Goal: Task Accomplishment & Management: Manage account settings

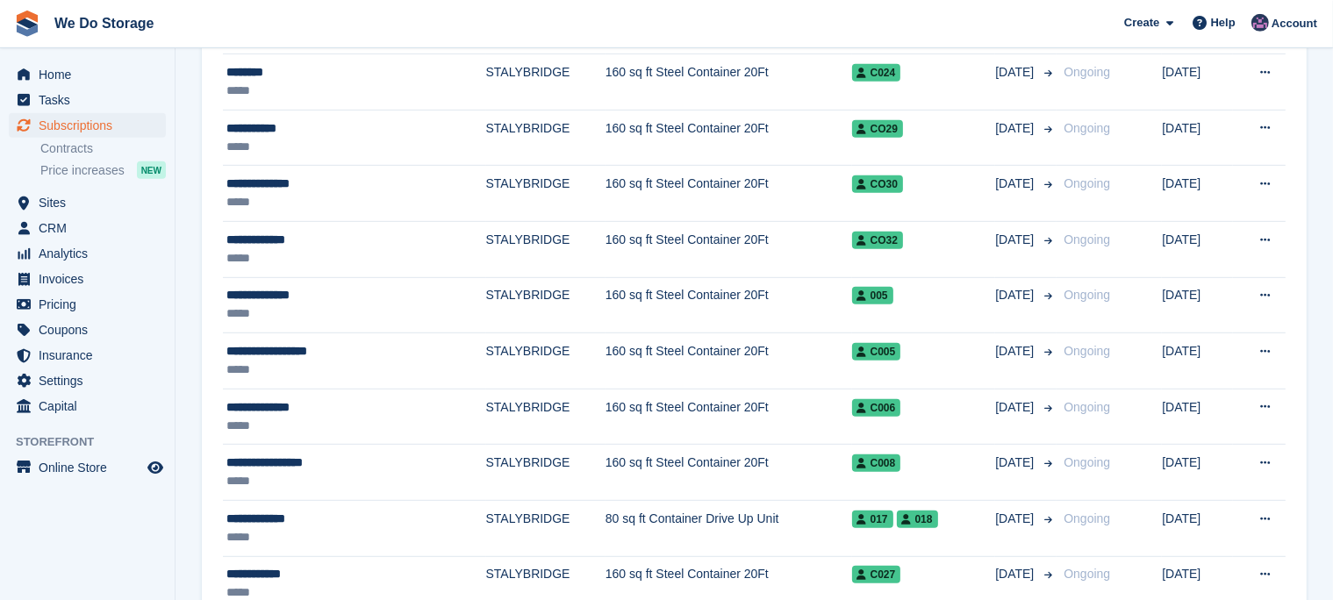
scroll to position [911, 0]
click at [68, 127] on span "Subscriptions" at bounding box center [91, 125] width 105 height 25
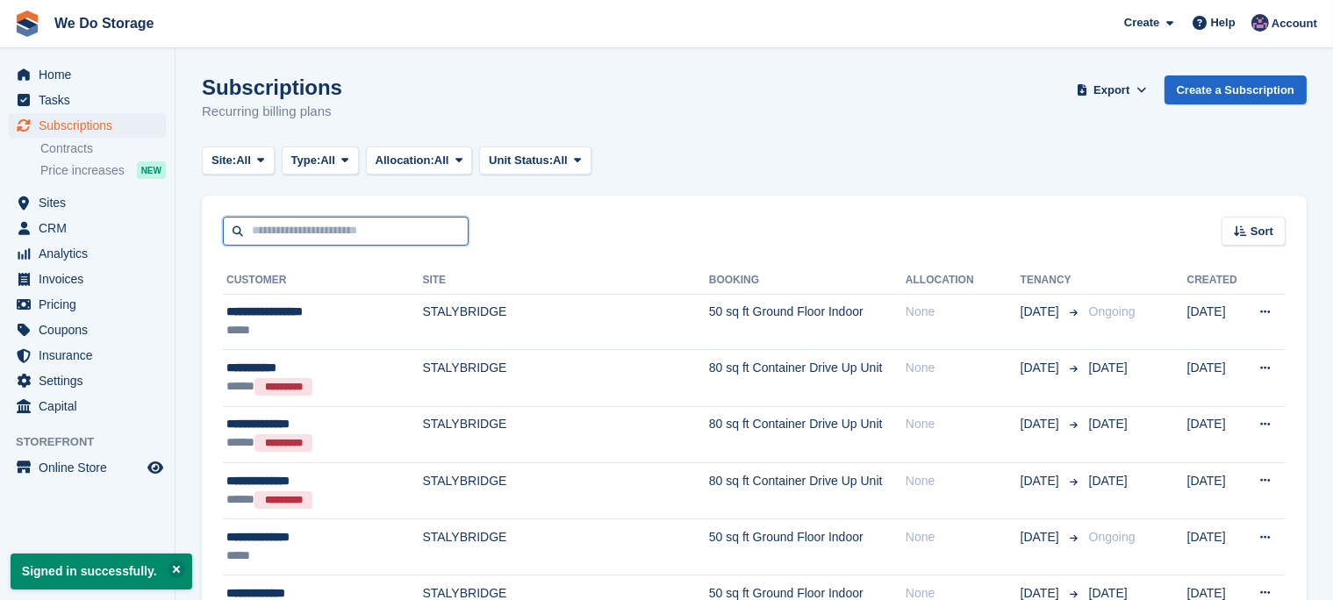
click at [312, 232] on input "text" at bounding box center [346, 231] width 246 height 29
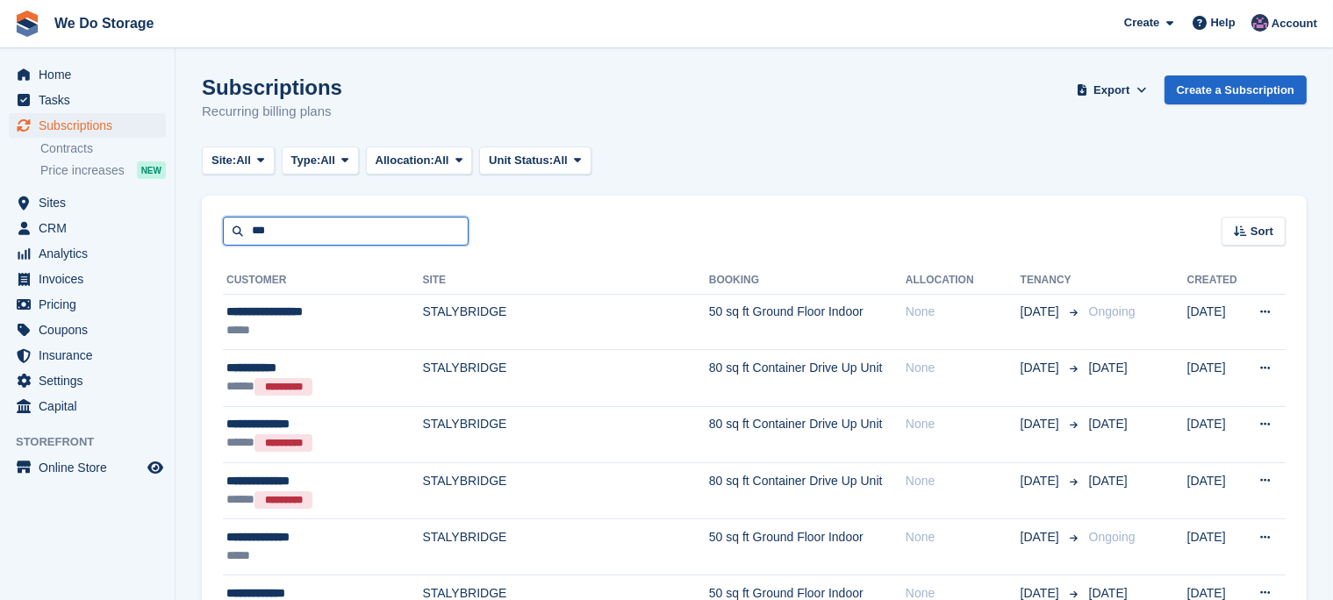
type input "***"
click at [66, 126] on span "Subscriptions" at bounding box center [91, 125] width 105 height 25
click at [48, 75] on span "Home" at bounding box center [91, 74] width 105 height 25
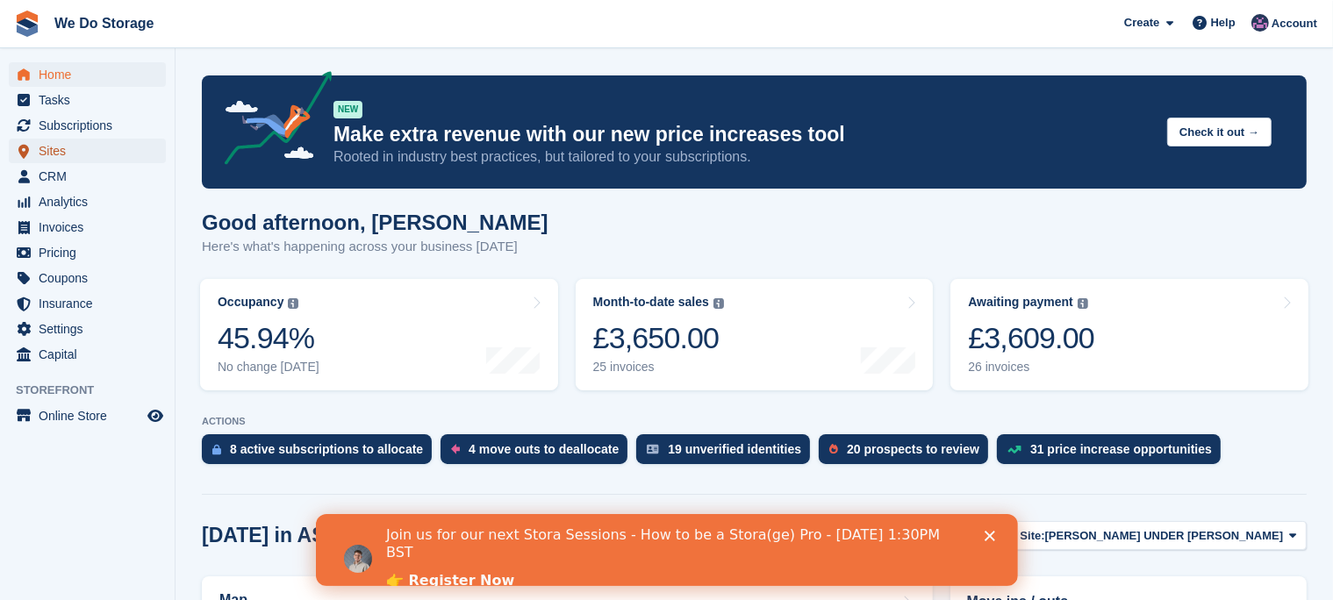
click at [54, 153] on span "Sites" at bounding box center [91, 151] width 105 height 25
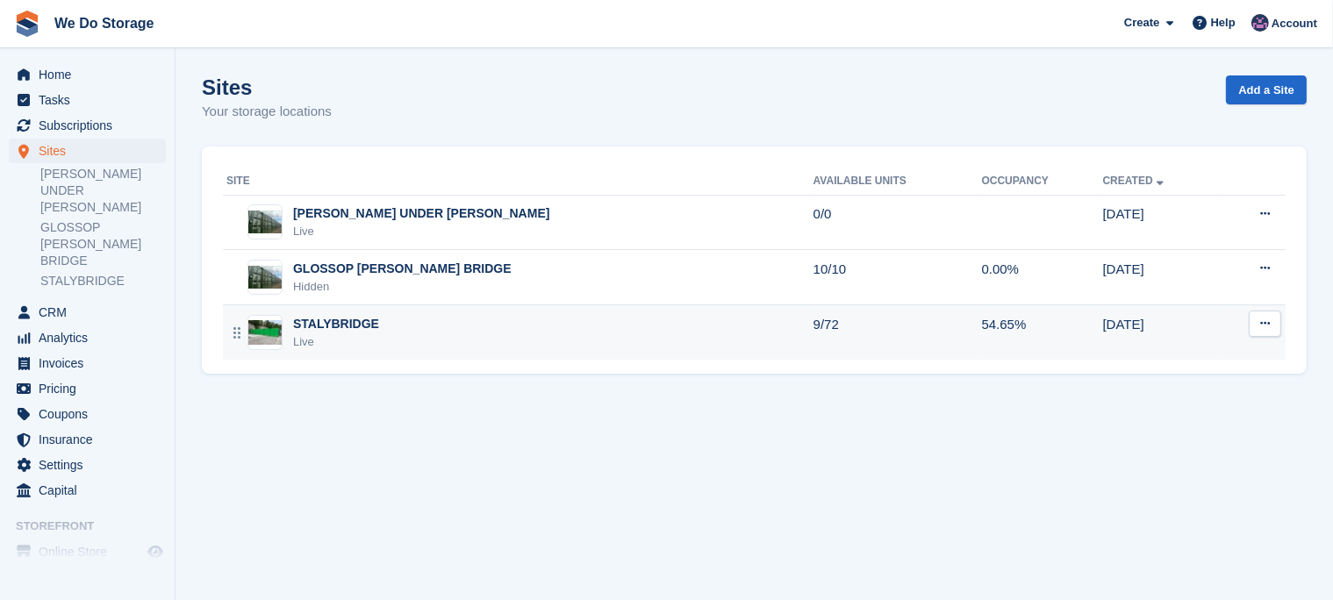
click at [338, 315] on div "STALYBRIDGE" at bounding box center [336, 324] width 86 height 18
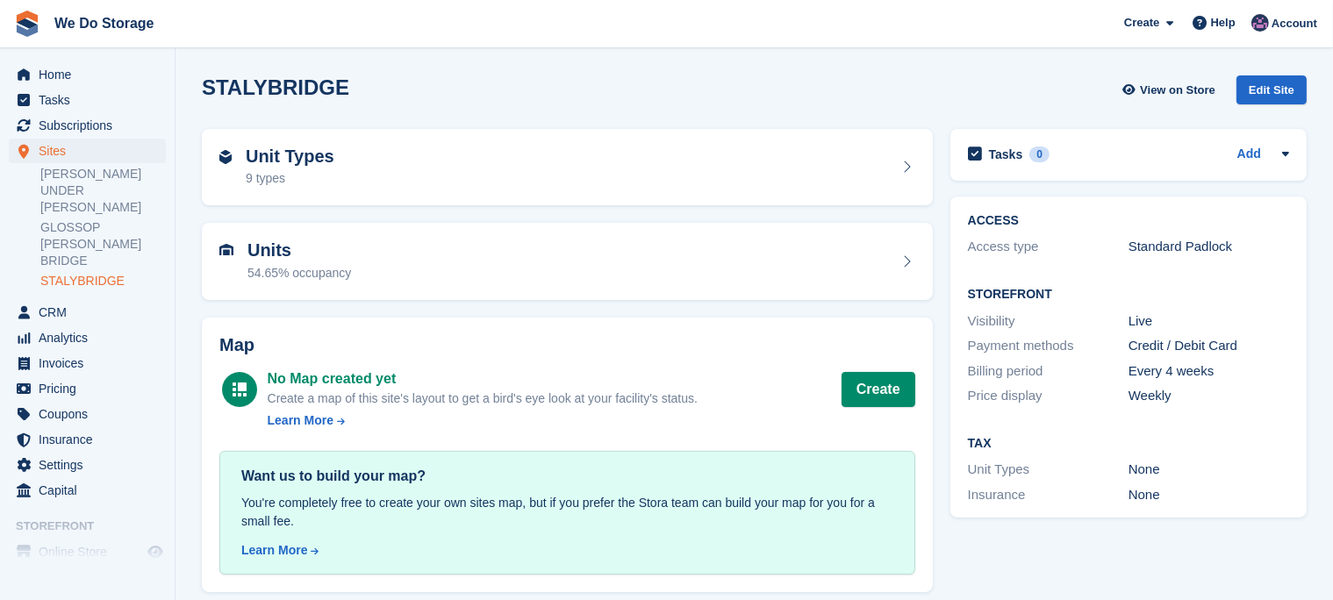
click at [1230, 248] on div "Standard Padlock" at bounding box center [1209, 247] width 161 height 20
click at [904, 262] on icon at bounding box center [907, 262] width 18 height 14
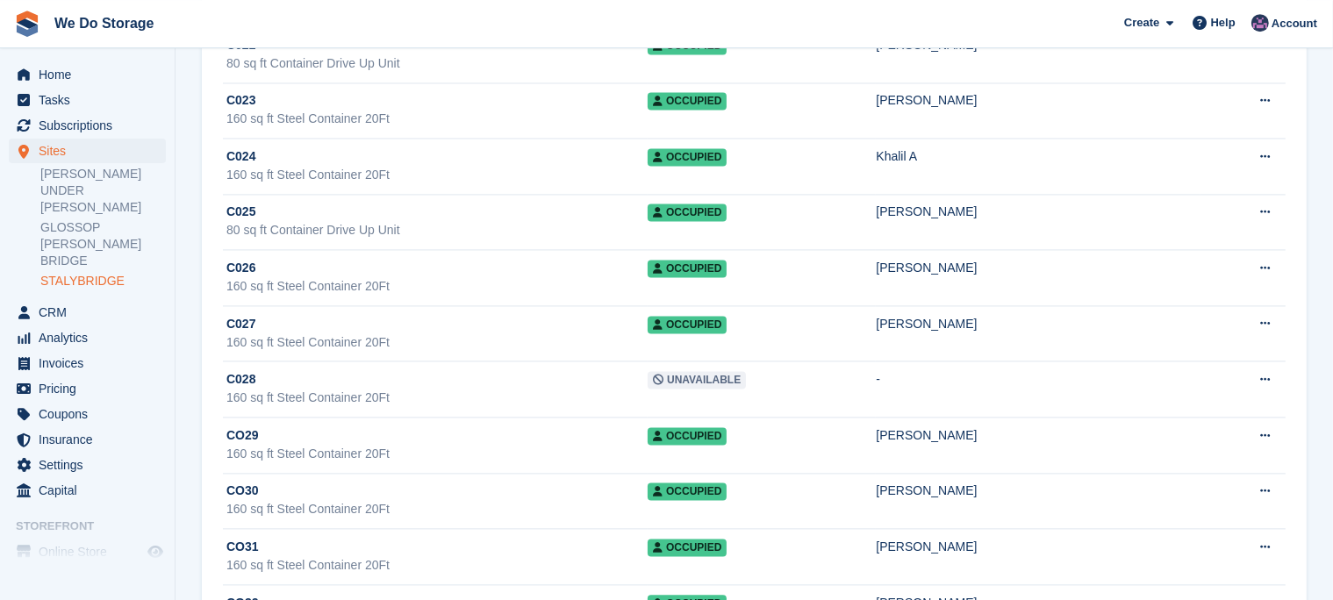
scroll to position [3667, 0]
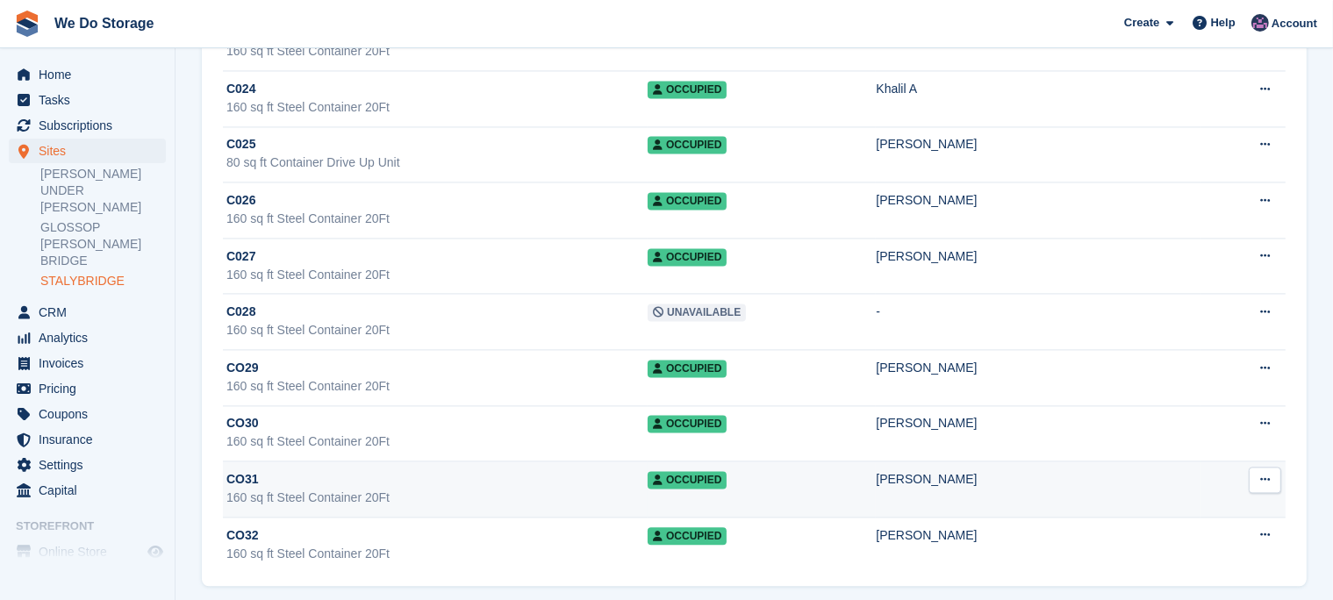
click at [724, 471] on span "Occupied" at bounding box center [687, 480] width 79 height 18
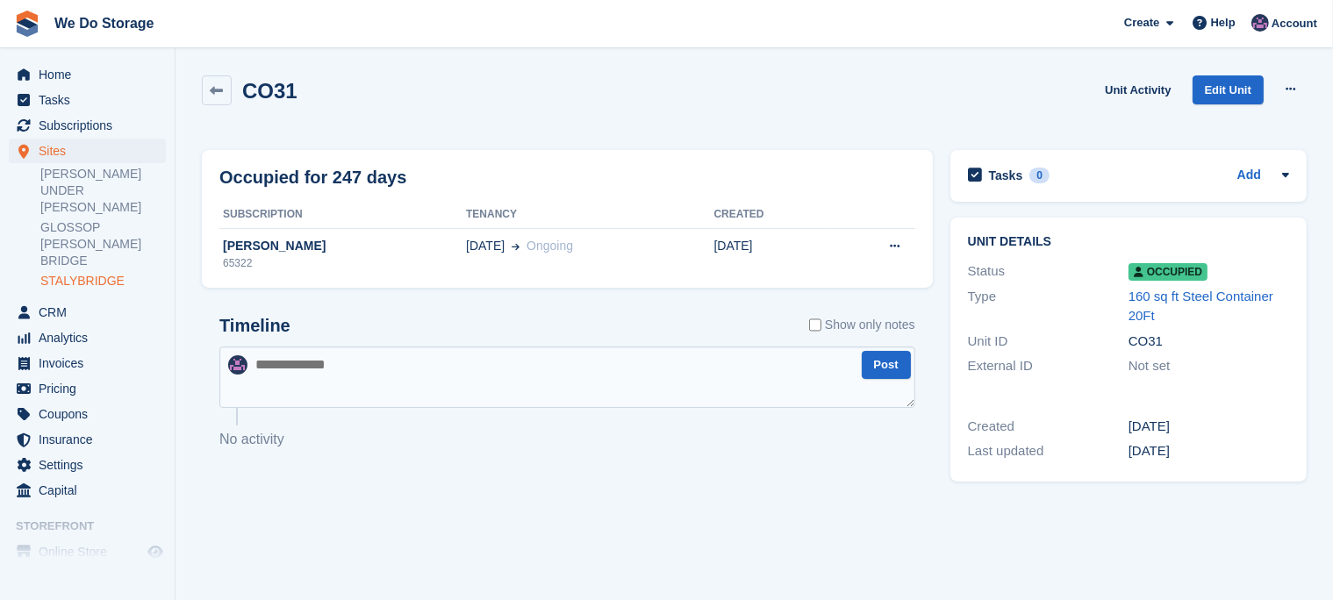
click at [724, 469] on div "Timeline Show only notes Post No activity" at bounding box center [567, 393] width 731 height 190
click at [1288, 90] on icon at bounding box center [1291, 88] width 10 height 11
click at [1104, 114] on div "Unit Activity Edit Unit Overlock Repossess Deallocate" at bounding box center [1202, 100] width 209 height 50
click at [1225, 92] on link "Edit Unit" at bounding box center [1228, 89] width 71 height 29
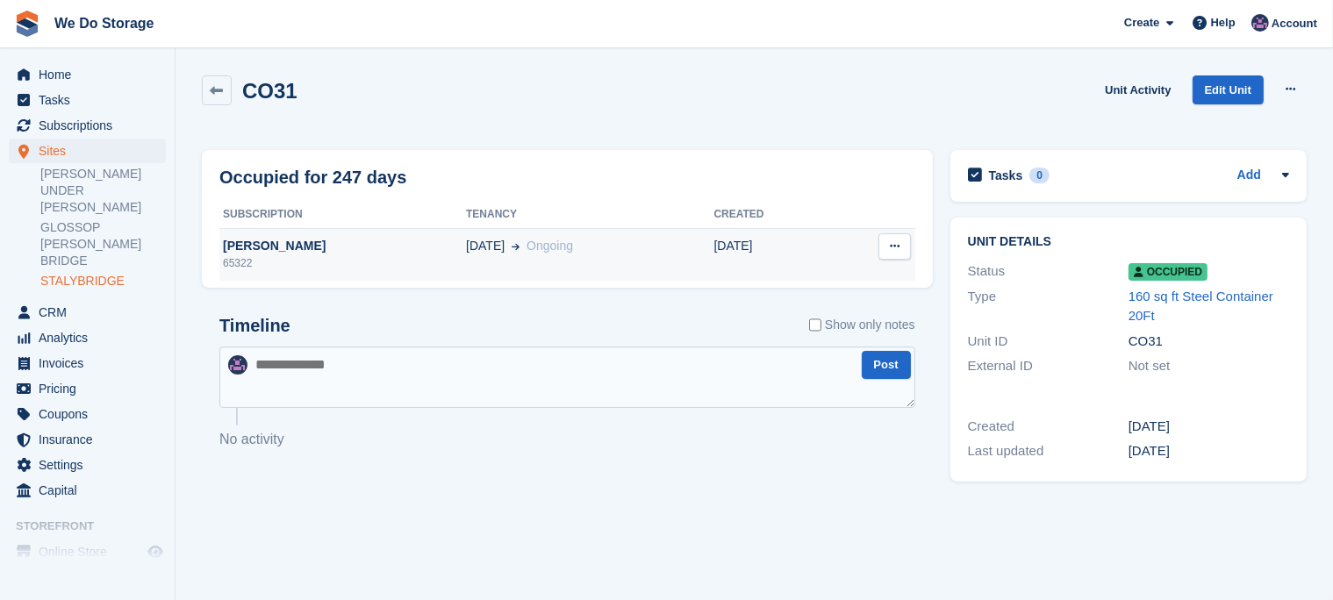
click at [894, 252] on icon at bounding box center [895, 246] width 10 height 11
click at [251, 255] on div "[PERSON_NAME]" at bounding box center [342, 246] width 247 height 18
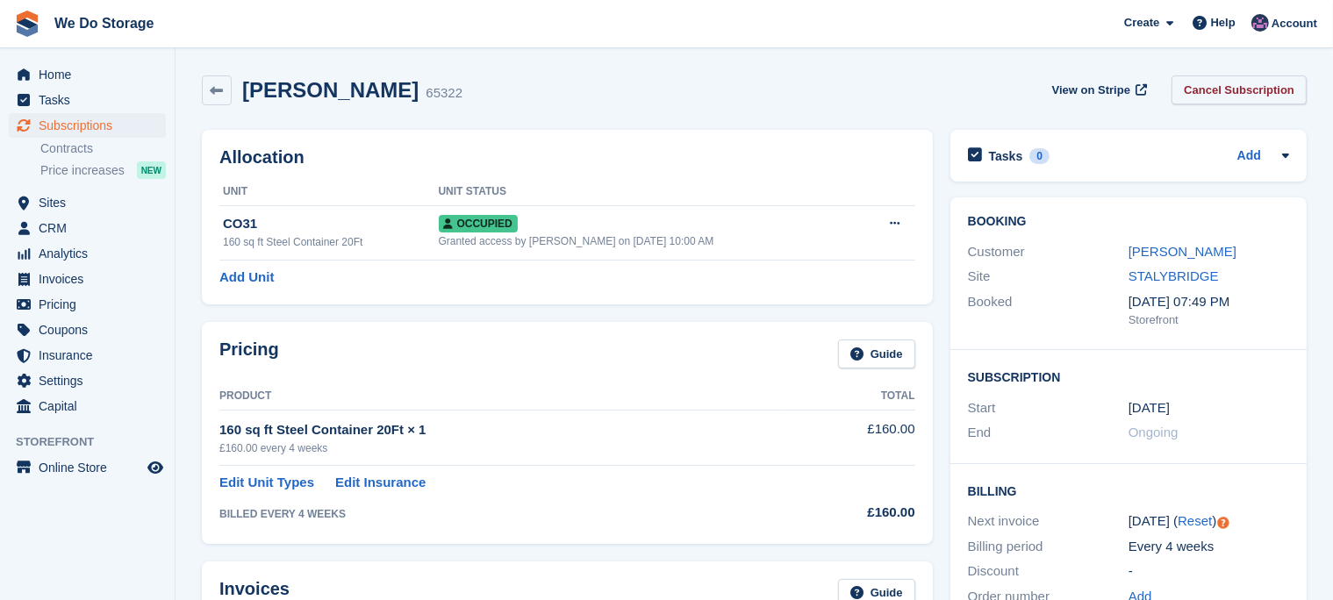
click at [1249, 86] on link "Cancel Subscription" at bounding box center [1239, 89] width 135 height 29
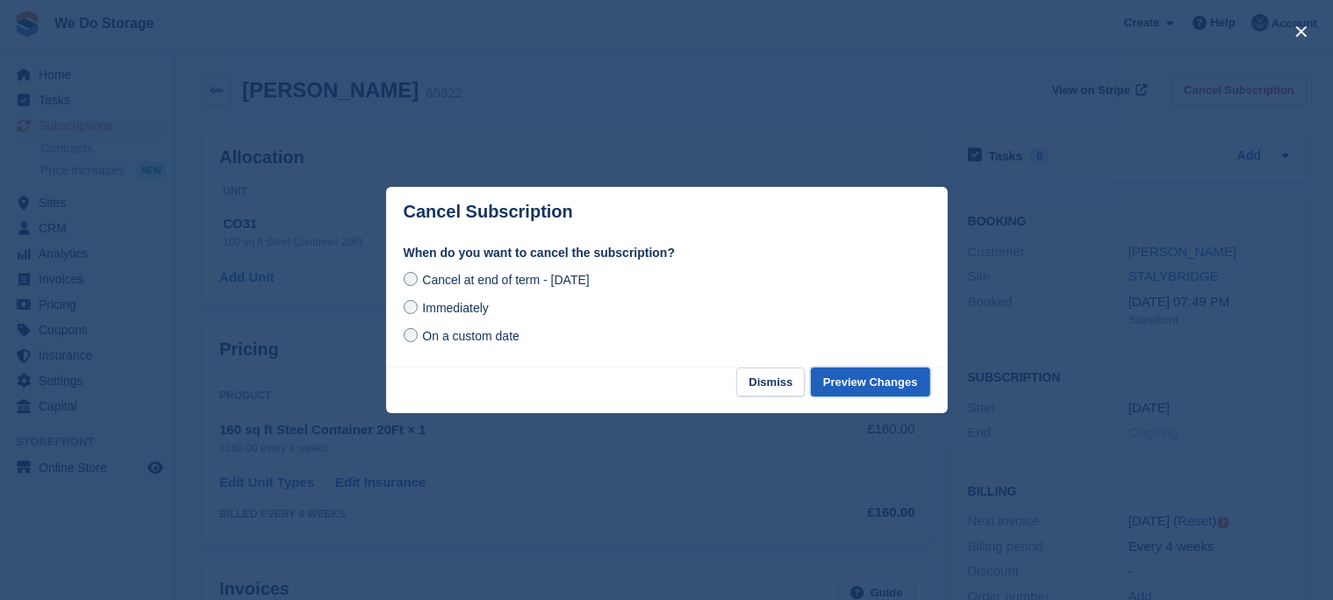
click at [862, 388] on button "Preview Changes" at bounding box center [870, 382] width 119 height 29
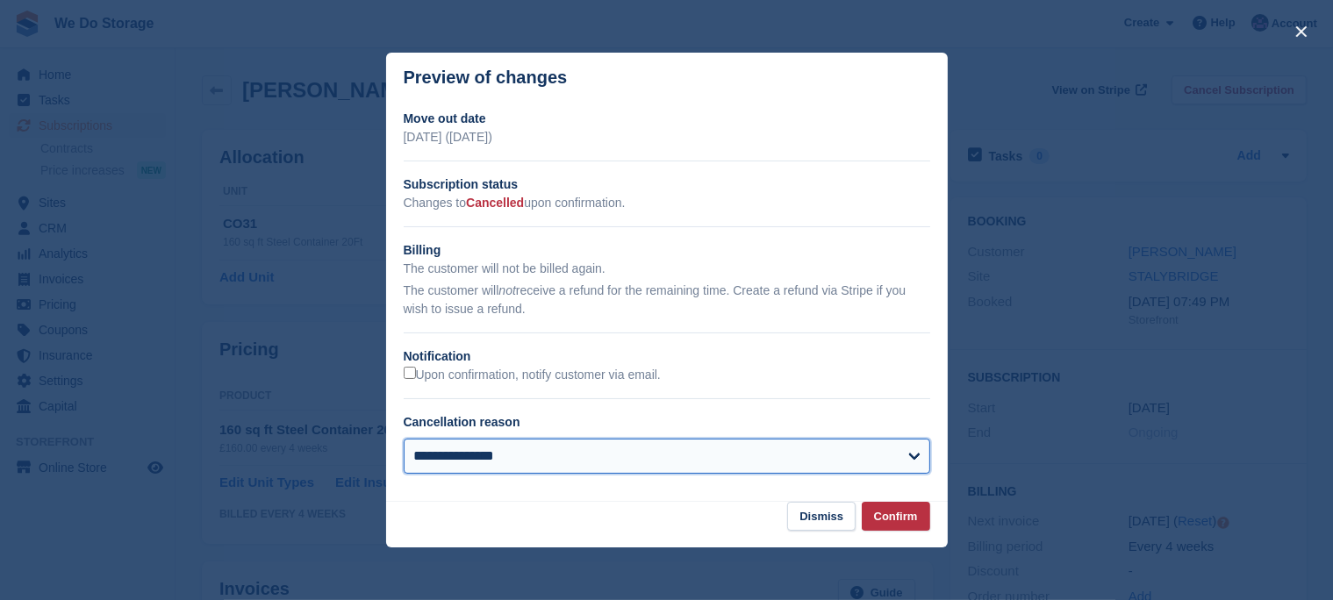
click at [404, 439] on select "**********" at bounding box center [667, 456] width 527 height 35
select select "**********"
click option "**********" at bounding box center [0, 0] width 0 height 0
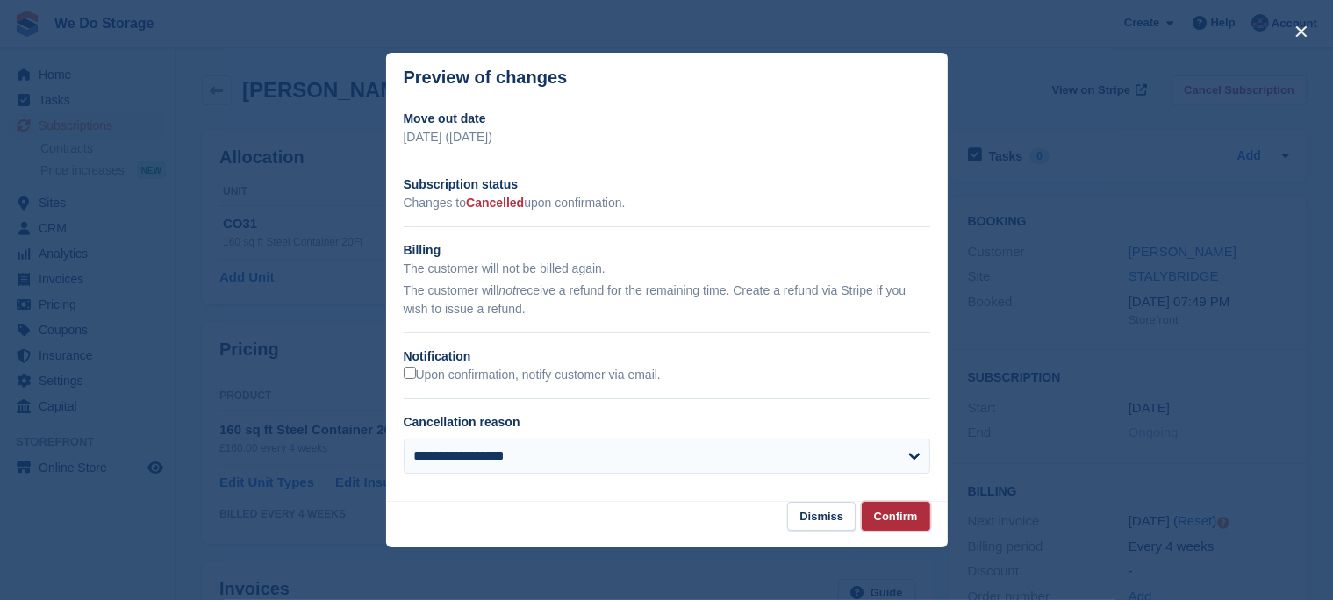
click at [897, 521] on button "Confirm" at bounding box center [896, 516] width 68 height 29
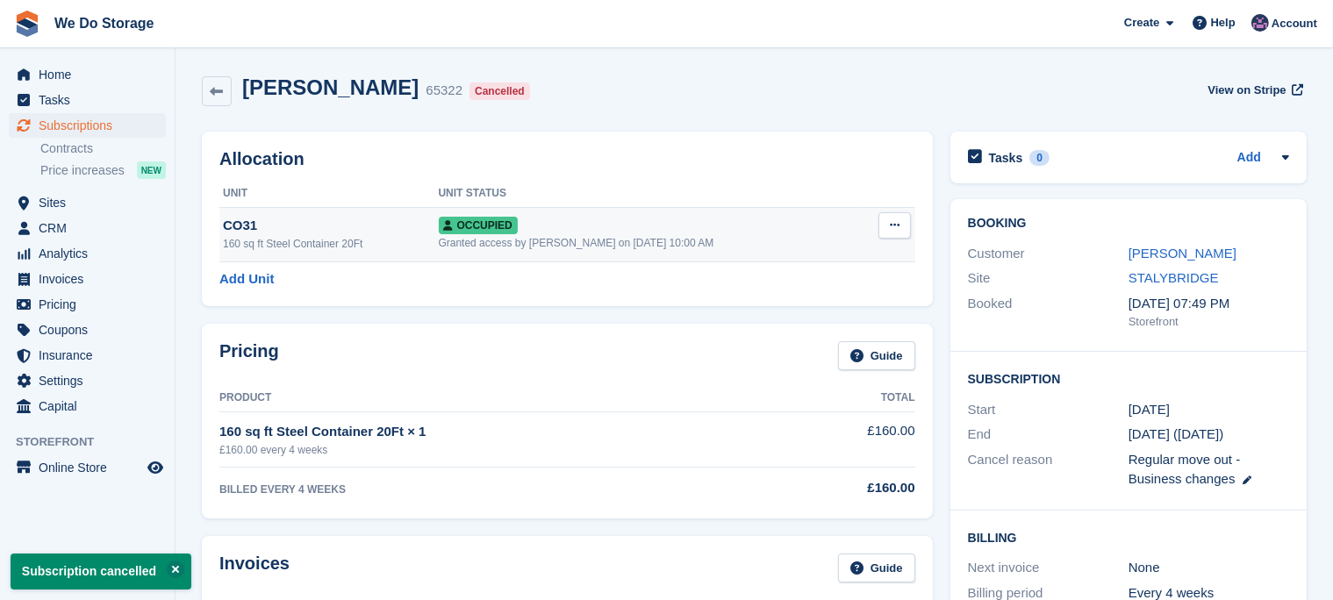
click at [894, 223] on icon at bounding box center [895, 224] width 10 height 11
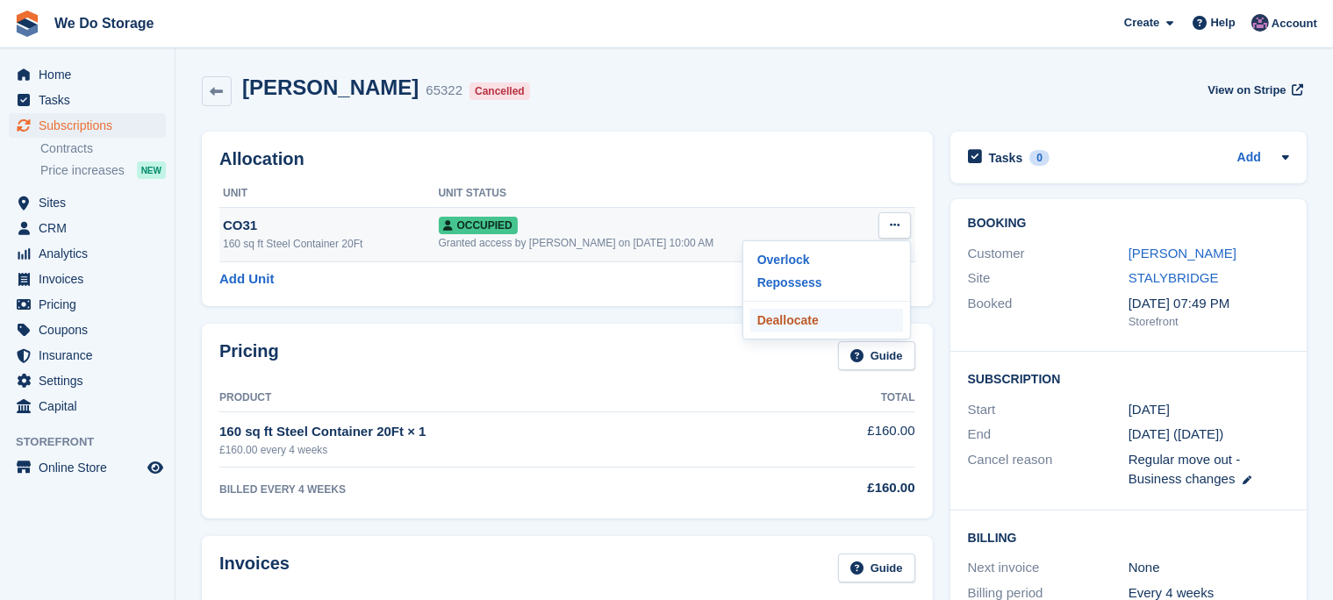
click at [784, 325] on p "Deallocate" at bounding box center [827, 320] width 153 height 23
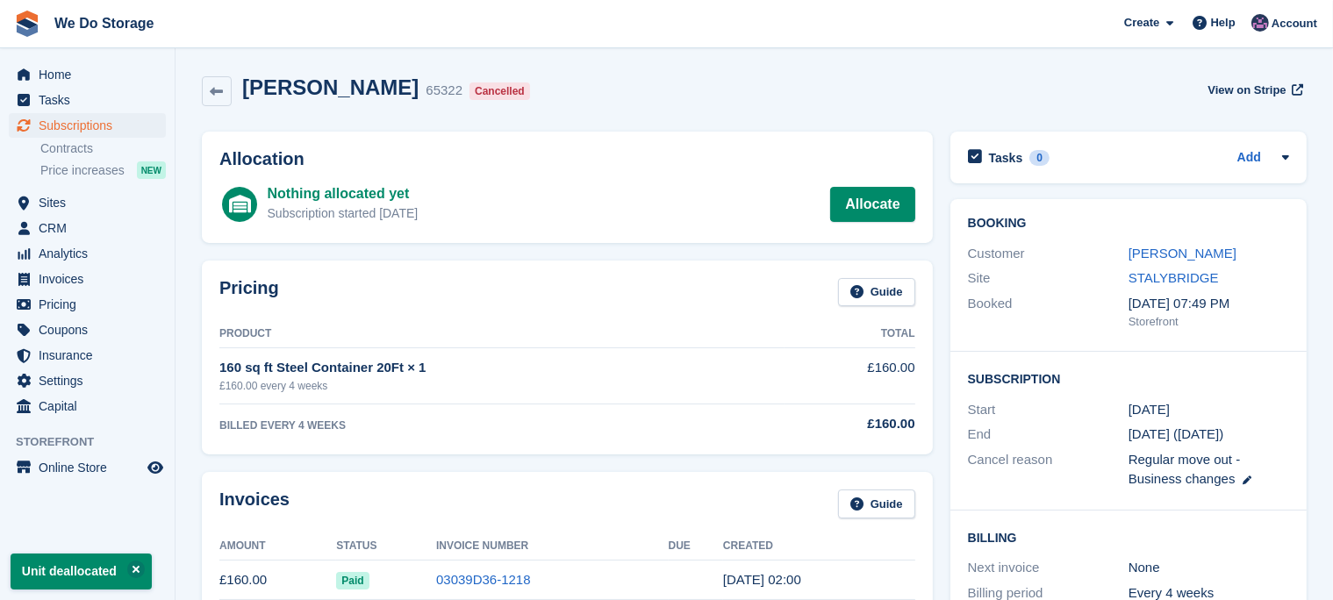
click at [728, 329] on th "Product" at bounding box center [501, 334] width 565 height 28
